Goal: Entertainment & Leisure: Consume media (video, audio)

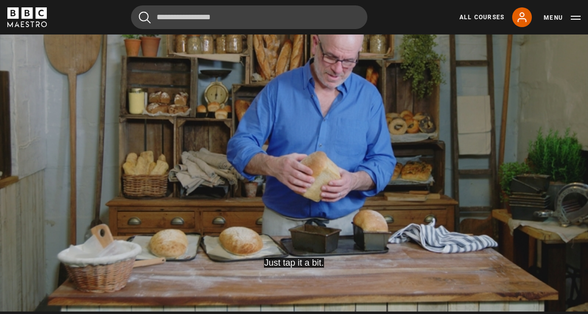
scroll to position [497, 0]
click at [268, 165] on video-js "Just tap it a bit. Video Player is loading. Play Lesson Tin loaf & leopard brea…" at bounding box center [294, 145] width 588 height 331
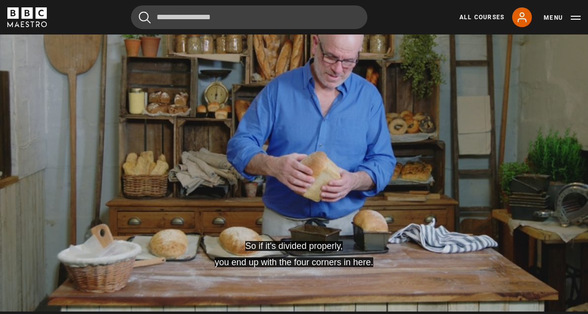
click at [313, 192] on video-js "So if it's divided properly, you end up with the four corners in here. Video Pl…" at bounding box center [294, 145] width 588 height 331
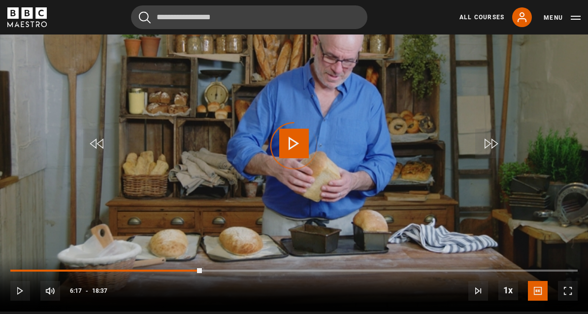
click at [302, 140] on span "Video Player" at bounding box center [294, 144] width 30 height 30
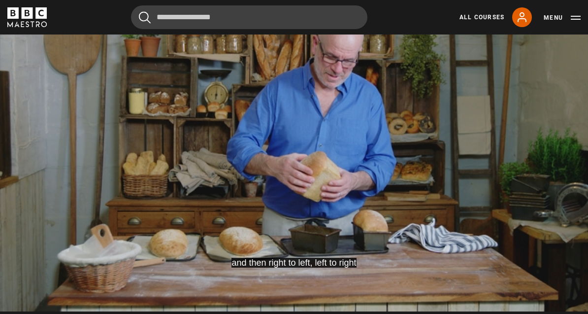
click at [338, 193] on video-js "and then right to left, left to right Video Player is loading. Play Lesson Tin …" at bounding box center [294, 145] width 588 height 331
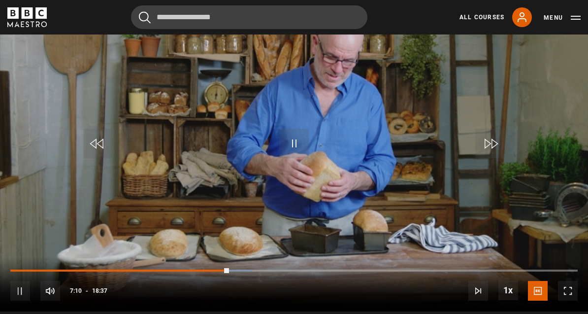
click at [244, 176] on video-js "Video Player is loading. Play Lesson Tin loaf & leopard bread 10s Skip Back 10 …" at bounding box center [294, 145] width 588 height 331
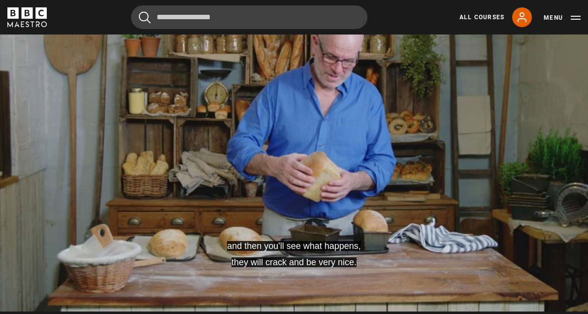
click at [188, 179] on video-js "and then you'll see what happens, they will crack and be very nice. Video Playe…" at bounding box center [294, 145] width 588 height 331
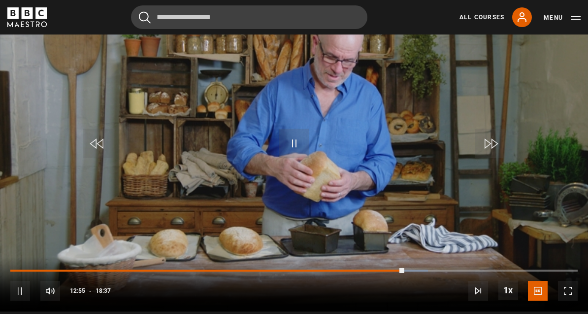
click at [309, 193] on video-js "Video Player is loading. Play Lesson Tin loaf & leopard bread 10s Skip Back 10 …" at bounding box center [294, 145] width 588 height 331
click at [308, 178] on video-js "Again, that top, that bottom, understanding all that process. Video Player is l…" at bounding box center [294, 145] width 588 height 331
click at [295, 187] on video-js "If you've got a static oven, you can just put your temperature a bit higher Vid…" at bounding box center [294, 145] width 588 height 331
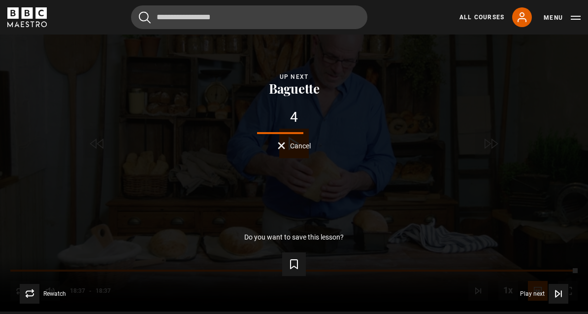
click at [292, 267] on icon "Video Player" at bounding box center [294, 263] width 7 height 9
click at [296, 236] on p "Do you want to save this lesson?" at bounding box center [293, 236] width 99 height 7
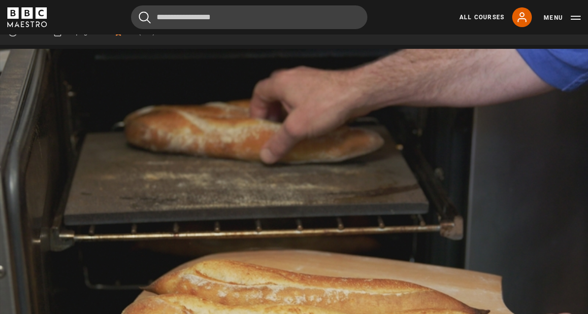
scroll to position [428, 0]
click at [270, 231] on video-js "and you'll see you can have a French feeling, that little je ne sais quoi Video…" at bounding box center [294, 214] width 588 height 331
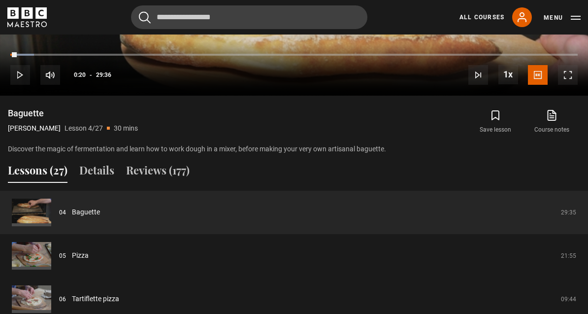
scroll to position [713, 0]
click at [22, 173] on button "Lessons (27)" at bounding box center [38, 172] width 60 height 21
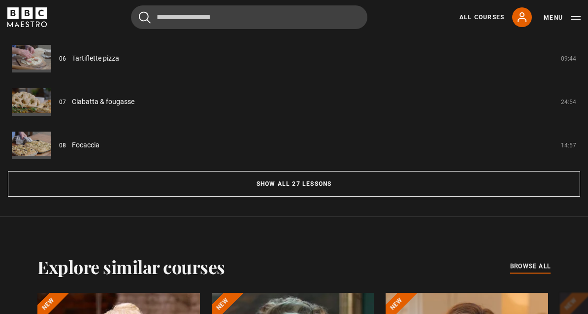
click at [49, 184] on button "Show all 27 lessons" at bounding box center [294, 184] width 572 height 26
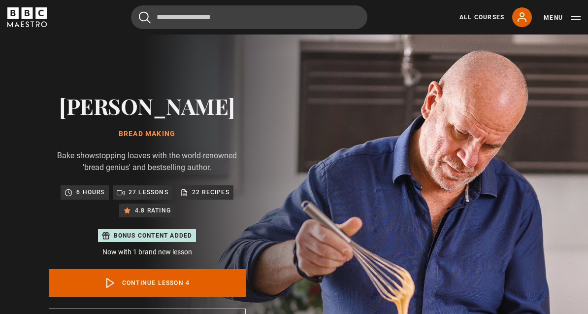
scroll to position [0, 0]
